Goal: Information Seeking & Learning: Learn about a topic

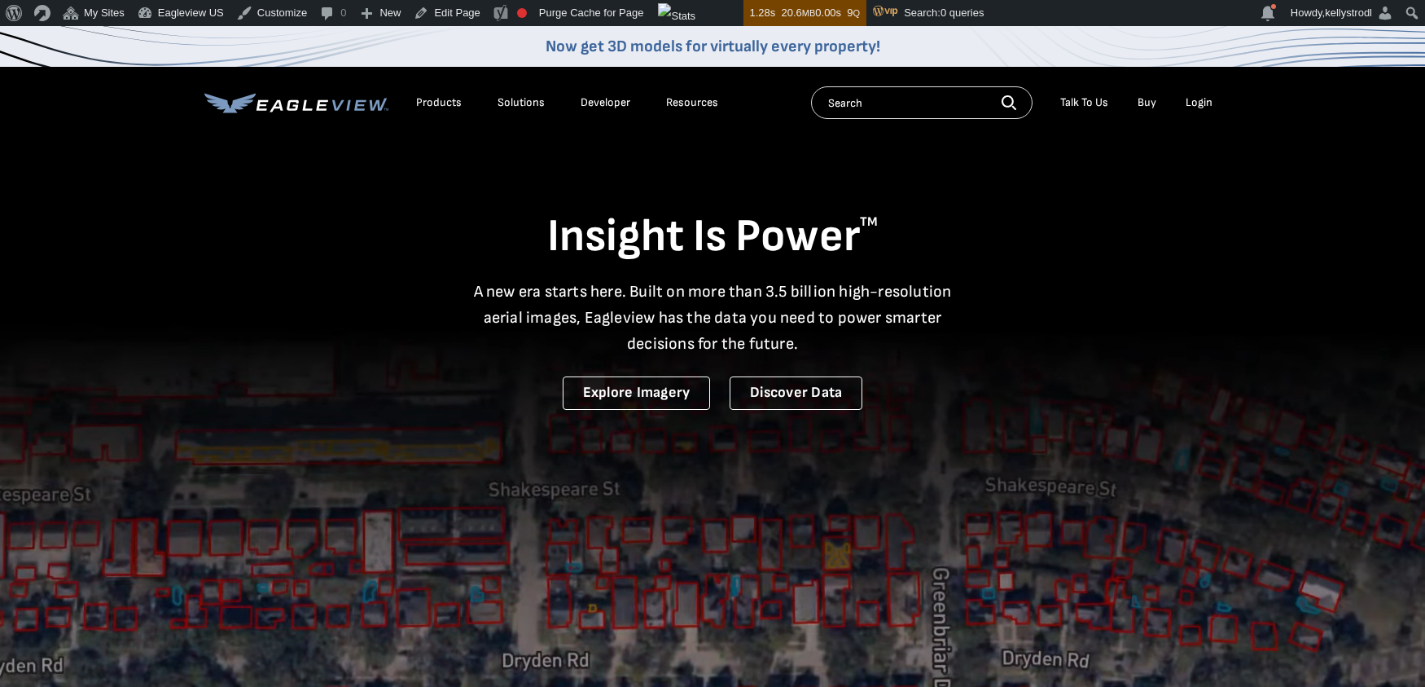
click at [444, 103] on div "Products" at bounding box center [439, 102] width 46 height 15
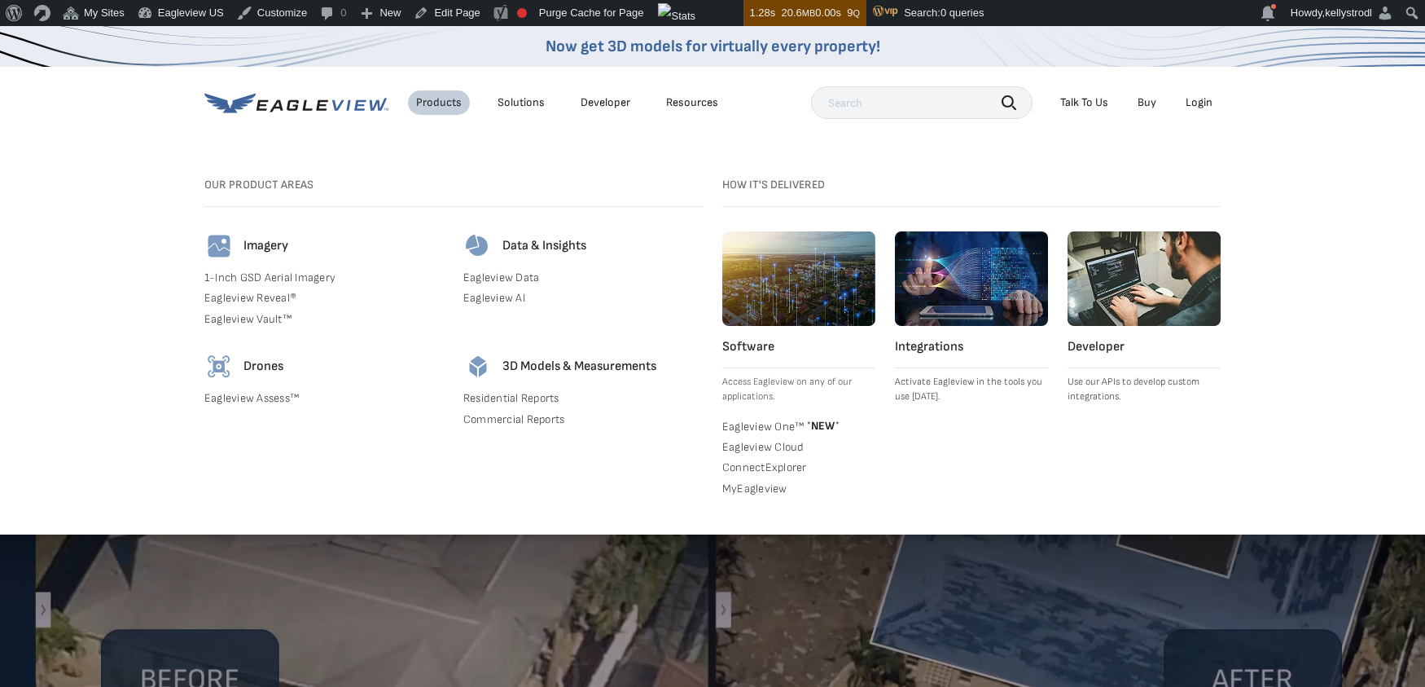
click at [270, 402] on link "Eagleview Assess™" at bounding box center [323, 398] width 239 height 15
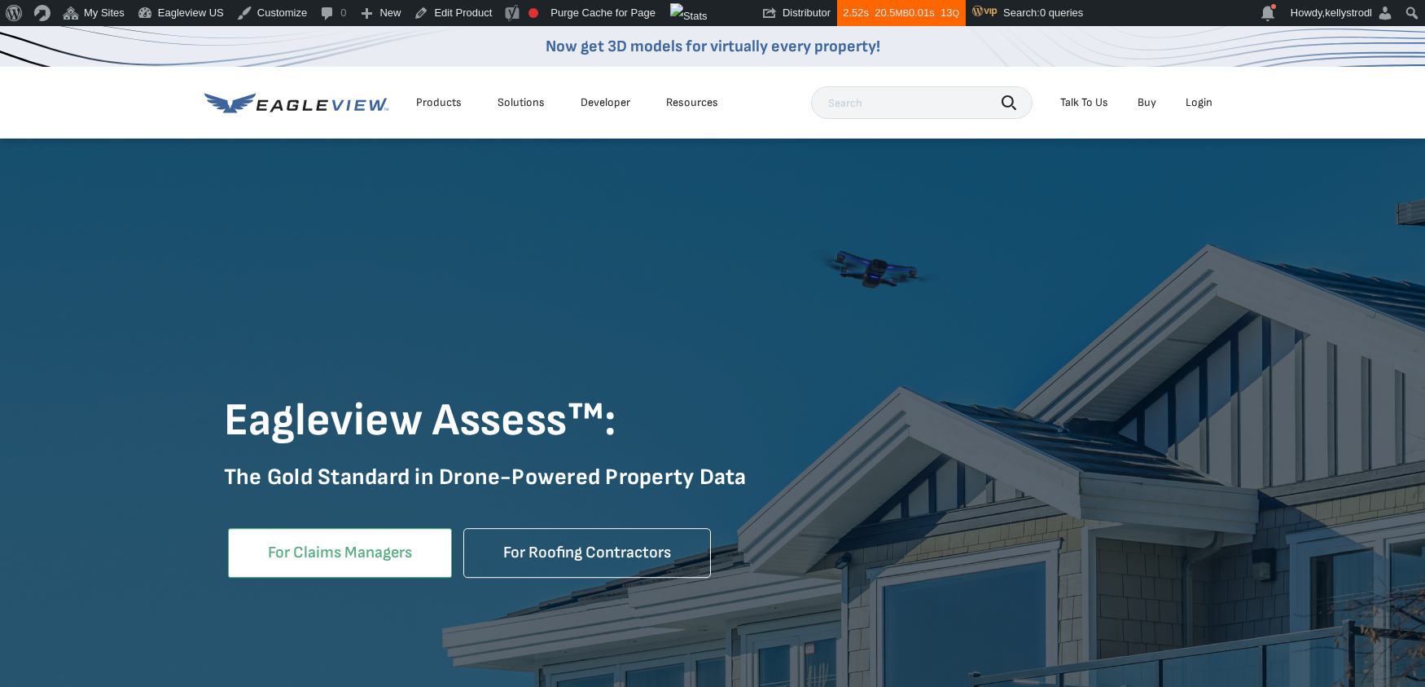
click at [396, 551] on link "For Claims Managers" at bounding box center [340, 553] width 224 height 50
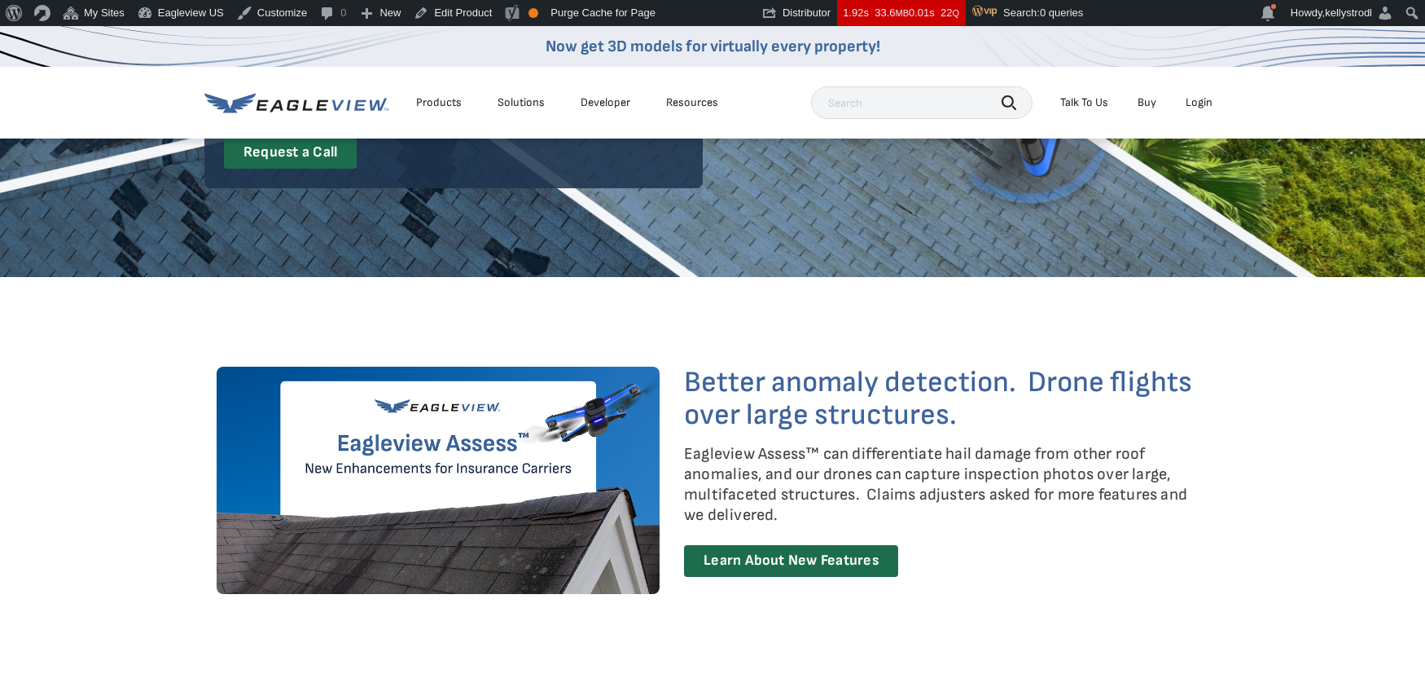
scroll to position [332, 0]
